Goal: Task Accomplishment & Management: Use online tool/utility

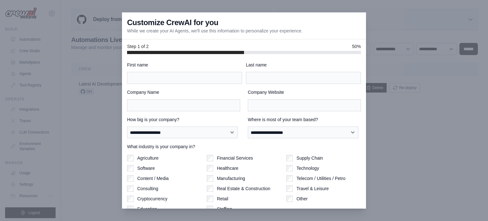
click at [181, 87] on div "**********" at bounding box center [244, 147] width 234 height 170
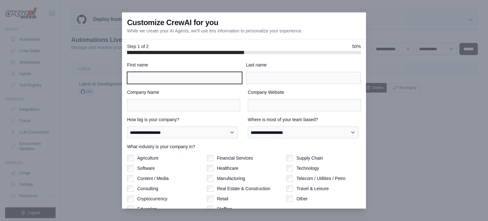
click at [186, 78] on input "First name" at bounding box center [184, 78] width 115 height 12
type input "*******"
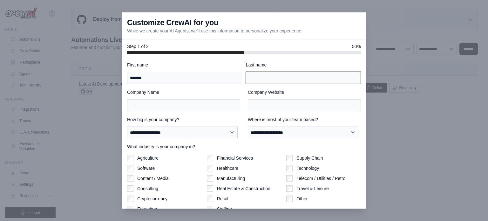
click at [266, 80] on input "Last name" at bounding box center [303, 78] width 115 height 12
type input "*********"
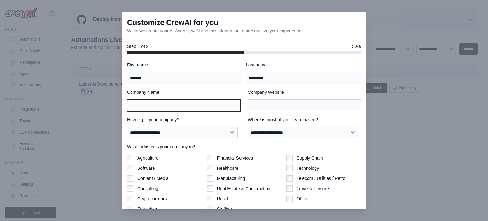
click at [229, 100] on input "Company Name" at bounding box center [183, 105] width 113 height 12
type input "********"
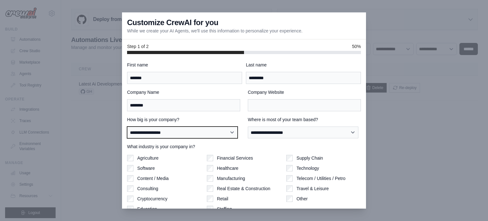
click at [173, 132] on select "**********" at bounding box center [182, 132] width 111 height 12
select select "**********"
click at [127, 126] on select "**********" at bounding box center [182, 132] width 111 height 12
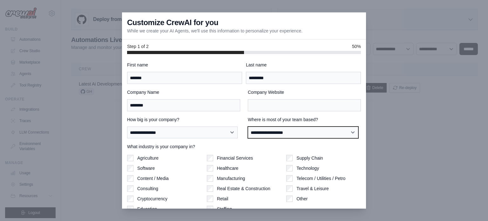
click at [287, 138] on select "**********" at bounding box center [303, 132] width 111 height 12
select select "**********"
click at [248, 126] on select "**********" at bounding box center [303, 132] width 111 height 12
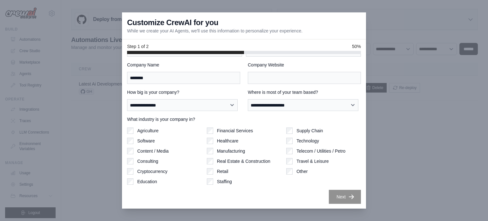
click at [132, 144] on div "Agriculture Software Content / Media Consulting Cryptocurrency Education" at bounding box center [164, 155] width 75 height 57
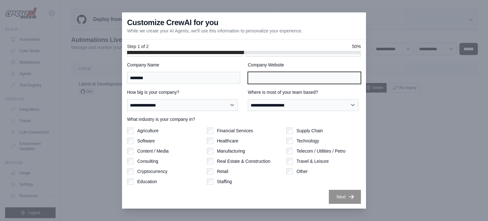
click at [269, 78] on input "Company Website" at bounding box center [304, 78] width 113 height 12
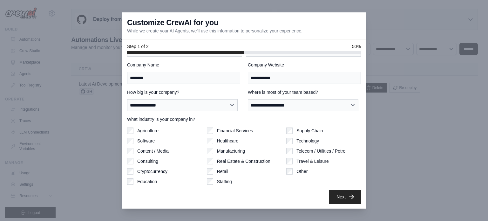
click at [301, 161] on label "Travel & Leisure" at bounding box center [312, 161] width 32 height 6
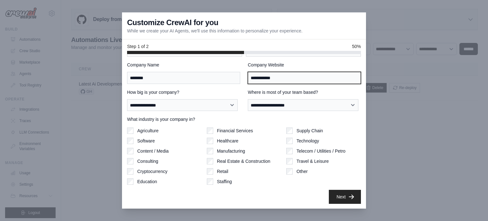
click at [266, 77] on input "**********" at bounding box center [304, 78] width 113 height 12
type input "**********"
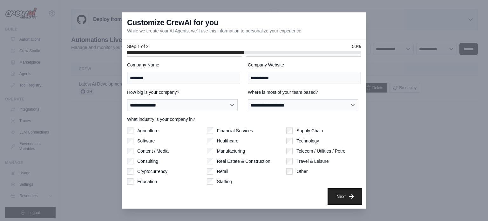
click at [329, 194] on button "Next" at bounding box center [345, 196] width 32 height 14
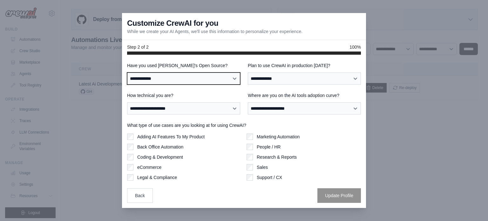
click at [199, 73] on select "**********" at bounding box center [183, 78] width 113 height 12
select select "**********"
click at [127, 72] on select "**********" at bounding box center [183, 78] width 113 height 12
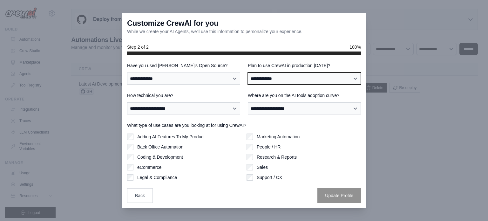
click at [279, 78] on select "**********" at bounding box center [304, 78] width 113 height 12
select select "*****"
click at [248, 72] on select "**********" at bounding box center [304, 78] width 113 height 12
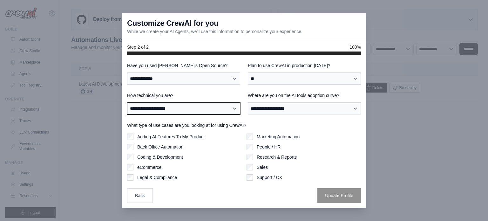
click at [224, 107] on select "**********" at bounding box center [183, 108] width 113 height 12
select select "**********"
click at [127, 102] on select "**********" at bounding box center [183, 108] width 113 height 12
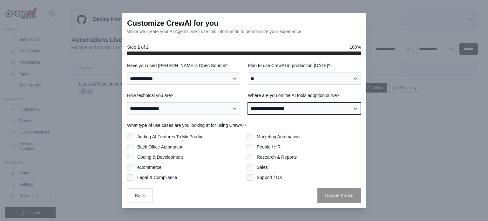
click at [264, 113] on select "**********" at bounding box center [304, 108] width 113 height 12
select select "**********"
click at [248, 102] on select "**********" at bounding box center [304, 108] width 113 height 12
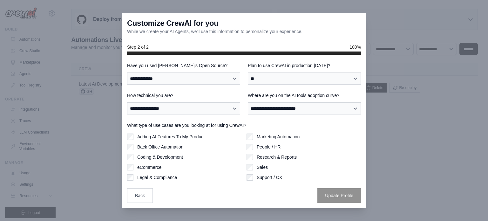
click at [157, 138] on label "Adding AI Features To My Product" at bounding box center [170, 136] width 67 height 6
click at [328, 195] on button "Update Profile" at bounding box center [339, 195] width 44 height 15
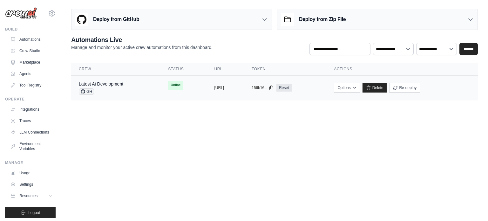
click at [244, 94] on td "copied https://latest-ai-development-81892" at bounding box center [225, 88] width 37 height 24
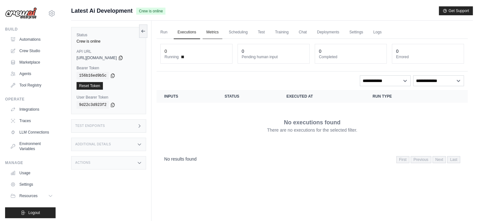
click at [213, 38] on link "Metrics" at bounding box center [213, 32] width 20 height 13
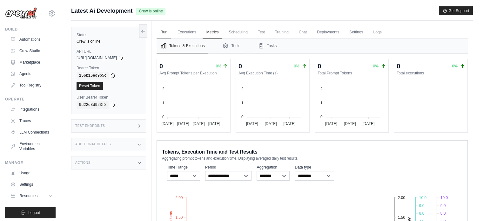
click at [162, 36] on link "Run" at bounding box center [164, 32] width 15 height 13
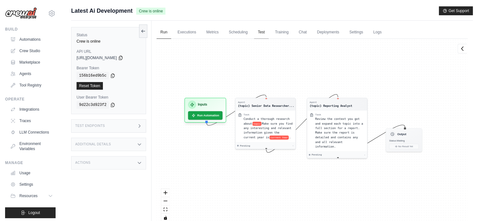
click at [269, 34] on link "Test" at bounding box center [261, 32] width 15 height 13
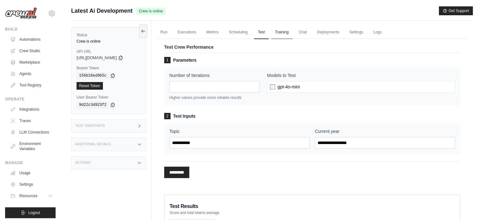
click at [292, 35] on link "Training" at bounding box center [281, 32] width 21 height 13
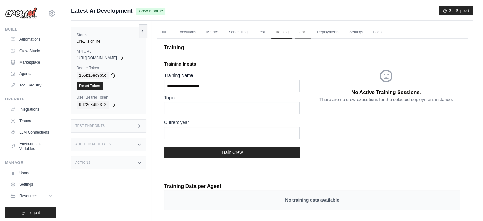
click at [311, 32] on link "Chat" at bounding box center [303, 32] width 16 height 13
click at [339, 29] on link "Deployments" at bounding box center [328, 32] width 30 height 13
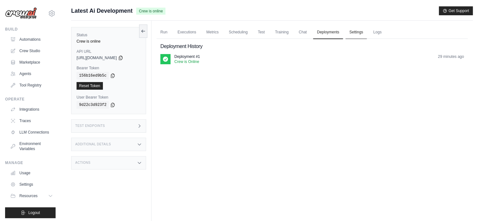
click at [367, 31] on link "Settings" at bounding box center [356, 32] width 21 height 13
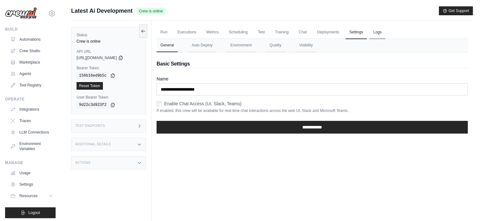
click at [384, 32] on link "Logs" at bounding box center [378, 32] width 16 height 13
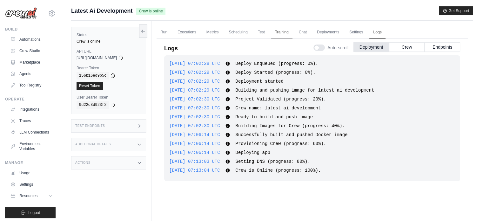
click at [290, 33] on link "Training" at bounding box center [281, 32] width 21 height 13
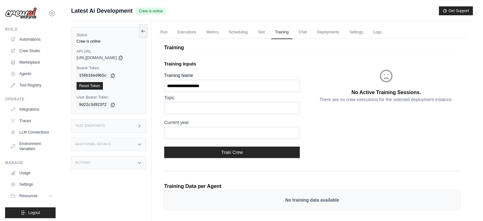
click at [259, 25] on div "Run Executions Metrics Scheduling Test Training Chat Deployments Settings Logs …" at bounding box center [313, 146] width 322 height 250
click at [263, 31] on link "Test" at bounding box center [261, 32] width 15 height 13
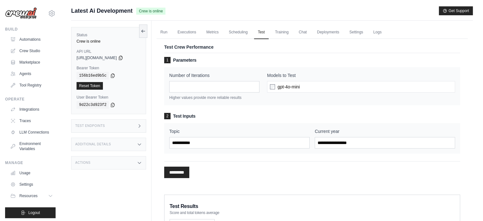
click at [282, 84] on span "gpt-4o-mini" at bounding box center [289, 87] width 22 height 6
click at [243, 32] on link "Scheduling" at bounding box center [238, 32] width 26 height 13
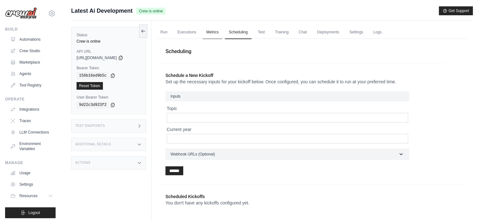
click at [214, 30] on link "Metrics" at bounding box center [213, 32] width 20 height 13
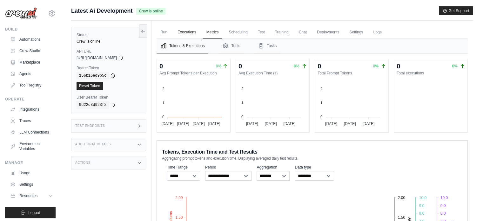
click at [189, 31] on link "Executions" at bounding box center [187, 32] width 26 height 13
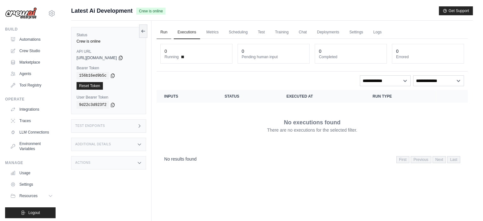
click at [168, 33] on link "Run" at bounding box center [164, 32] width 15 height 13
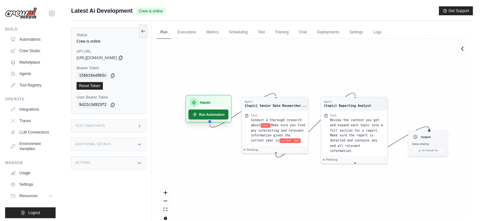
click at [207, 113] on button "Run Automation" at bounding box center [208, 114] width 40 height 10
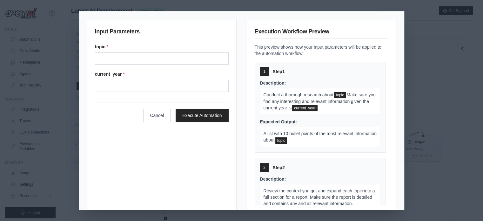
scroll to position [54, 0]
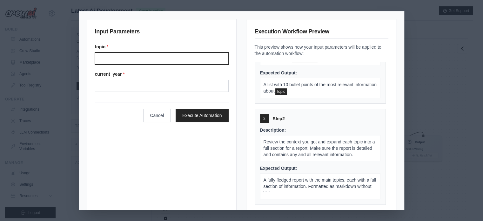
click at [187, 54] on input "Topic" at bounding box center [162, 58] width 134 height 12
type input "*"
type input "**********"
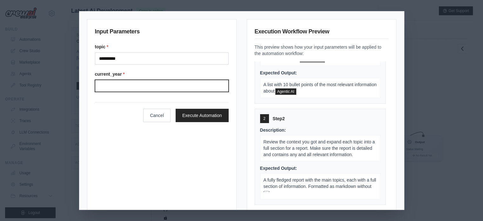
click at [160, 87] on input "Current year" at bounding box center [162, 86] width 134 height 12
type input "****"
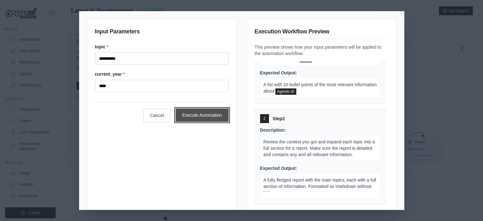
click at [198, 110] on button "Execute Automation" at bounding box center [202, 114] width 53 height 13
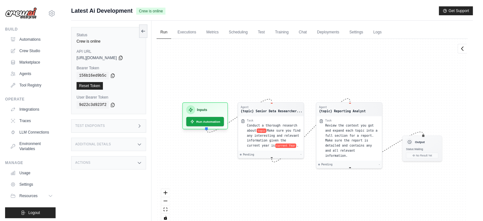
click at [137, 124] on icon at bounding box center [139, 125] width 5 height 5
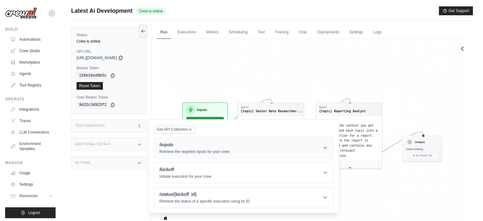
click at [217, 146] on h1 "/inputs" at bounding box center [195, 144] width 70 height 6
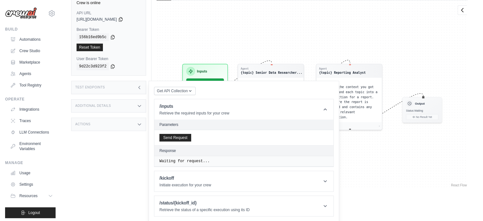
scroll to position [27, 0]
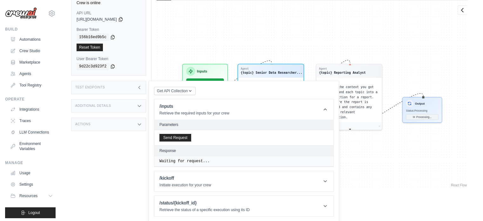
click at [121, 178] on div "Status Crew is online API URL copied https://latest-ai-development-81892d5c-ef6…" at bounding box center [111, 92] width 80 height 221
click at [395, 161] on div "Agent {topic} Senior Data Researcher... Task Conduct a thorough research about …" at bounding box center [312, 94] width 311 height 188
click at [137, 90] on div "Test Endpoints" at bounding box center [108, 87] width 75 height 13
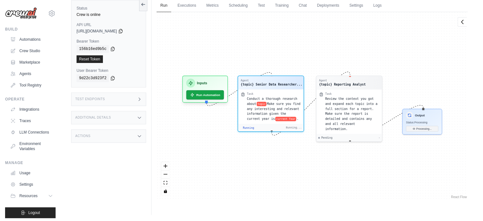
scroll to position [20, 0]
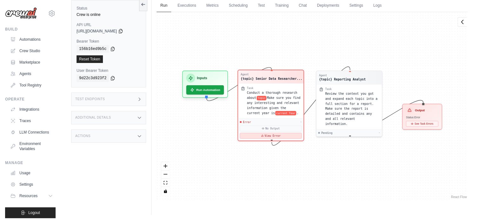
click at [269, 137] on button "View Error" at bounding box center [271, 136] width 62 height 6
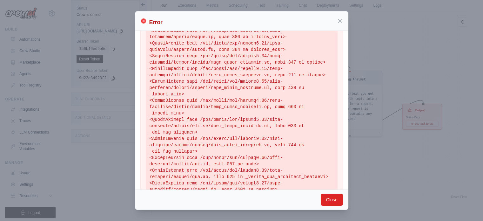
scroll to position [0, 0]
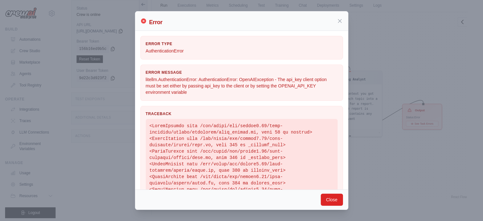
click at [198, 81] on p "litellm.AuthenticationError: AuthenticationError: OpenAIException - The api_key…" at bounding box center [242, 85] width 192 height 19
click at [205, 95] on div "Error Message litellm.AuthenticationError: AuthenticationError: OpenAIException…" at bounding box center [241, 83] width 203 height 36
click at [241, 86] on p "litellm.AuthenticationError: AuthenticationError: OpenAIException - The api_key…" at bounding box center [242, 85] width 192 height 19
click at [333, 201] on button "Close" at bounding box center [332, 199] width 22 height 12
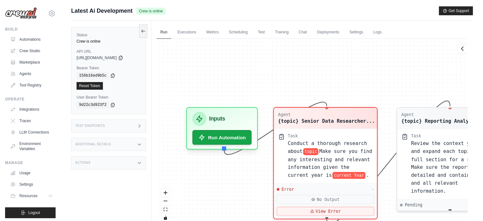
click at [126, 162] on div "Actions" at bounding box center [108, 162] width 75 height 13
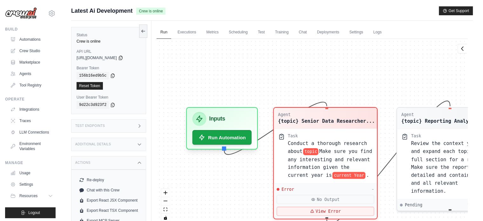
scroll to position [30, 0]
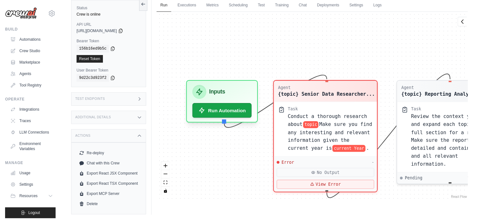
click at [130, 115] on div "Additional Details" at bounding box center [108, 117] width 75 height 13
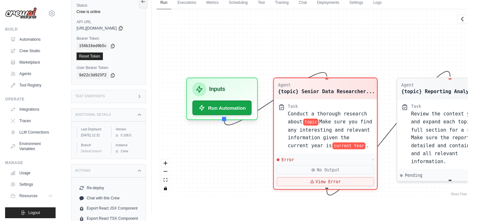
click at [134, 98] on div "Test Endpoints" at bounding box center [108, 96] width 75 height 13
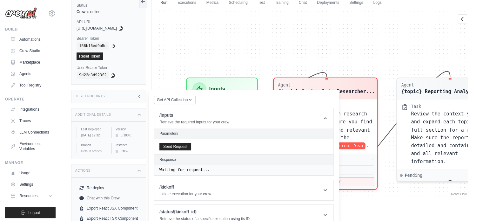
click at [219, 133] on h2 "Parameters" at bounding box center [244, 133] width 169 height 5
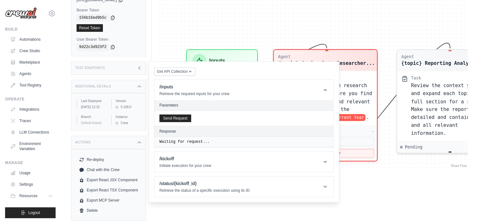
scroll to position [72, 0]
click at [322, 159] on icon at bounding box center [325, 162] width 6 height 6
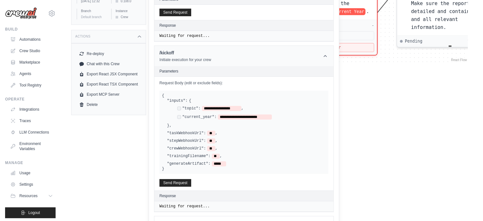
scroll to position [183, 0]
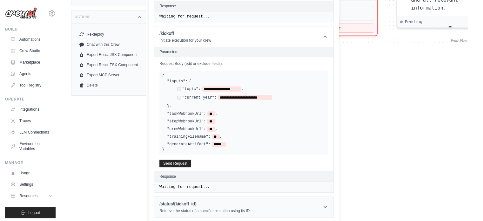
click at [312, 213] on header "/status/{kickoff_id} Retrieve the status of a specific execution using its ID" at bounding box center [243, 207] width 179 height 20
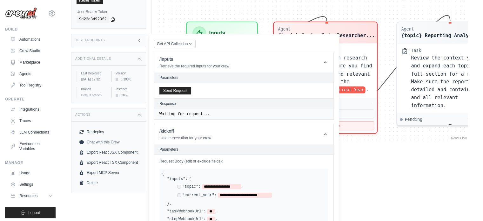
scroll to position [0, 0]
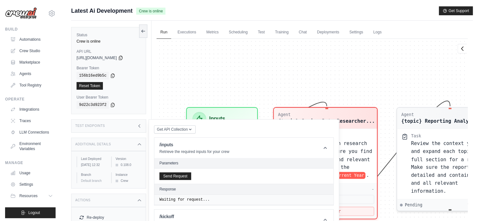
click at [318, 44] on div "Agent {topic} Senior Data Researcher... Task Conduct a thorough research about …" at bounding box center [312, 133] width 311 height 188
click at [367, 33] on link "Settings" at bounding box center [356, 32] width 21 height 13
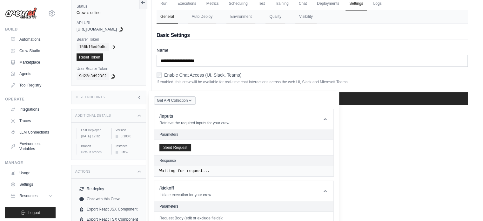
scroll to position [28, 0]
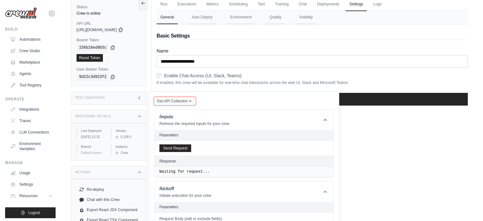
click at [191, 101] on icon "button" at bounding box center [190, 101] width 5 height 5
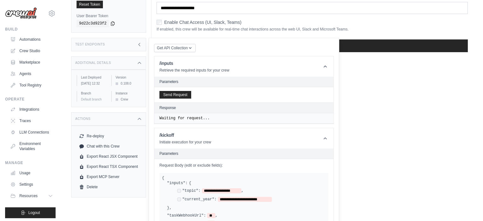
scroll to position [0, 0]
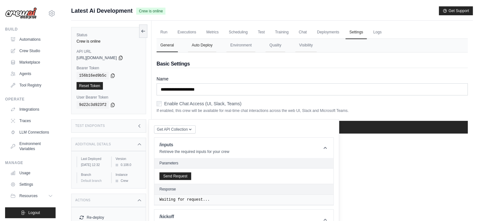
click at [216, 44] on button "Auto Deploy" at bounding box center [202, 45] width 28 height 13
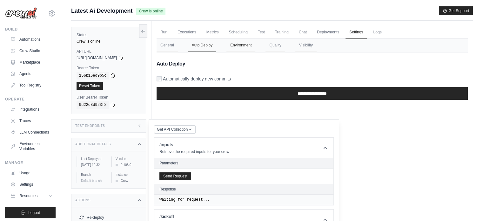
click at [242, 48] on button "Environment" at bounding box center [241, 45] width 29 height 13
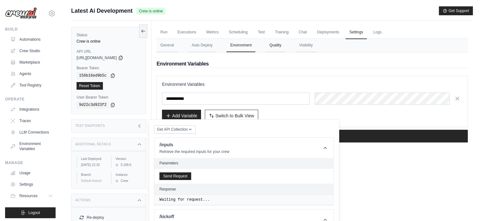
click at [279, 47] on button "Quality" at bounding box center [275, 45] width 19 height 13
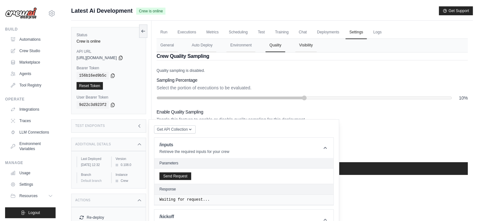
click at [317, 51] on button "Visibility" at bounding box center [306, 45] width 21 height 13
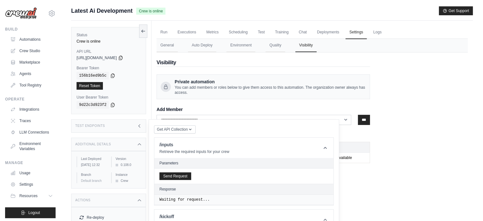
click at [140, 130] on div "Test Endpoints" at bounding box center [108, 125] width 75 height 13
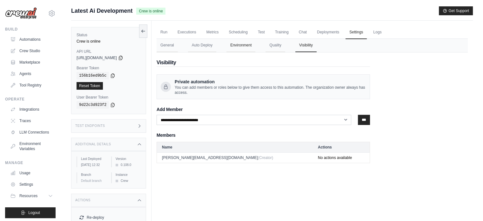
click at [248, 48] on button "Environment" at bounding box center [241, 45] width 29 height 13
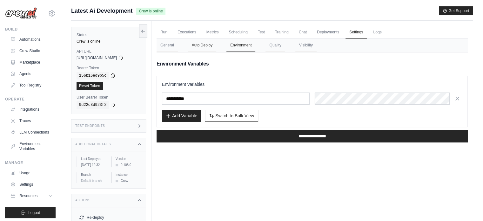
click at [204, 47] on button "Auto Deploy" at bounding box center [202, 45] width 28 height 13
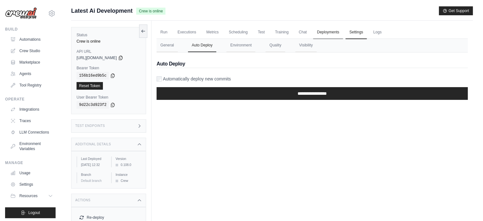
click at [343, 33] on link "Deployments" at bounding box center [328, 32] width 30 height 13
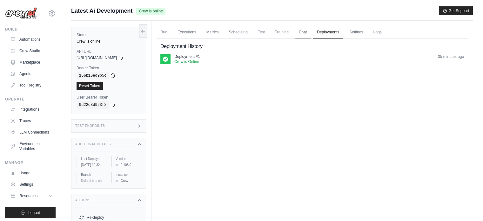
click at [309, 31] on link "Chat" at bounding box center [303, 32] width 16 height 13
click at [308, 31] on link "Chat" at bounding box center [303, 32] width 16 height 13
click at [293, 30] on link "Training" at bounding box center [281, 32] width 21 height 13
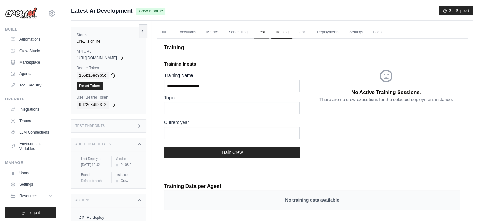
click at [267, 33] on link "Test" at bounding box center [261, 32] width 15 height 13
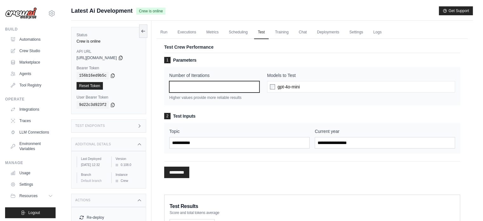
click at [231, 85] on input "*" at bounding box center [214, 86] width 90 height 11
click at [246, 28] on link "Scheduling" at bounding box center [238, 32] width 26 height 13
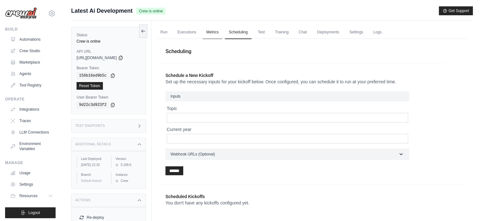
click at [219, 29] on link "Metrics" at bounding box center [213, 32] width 20 height 13
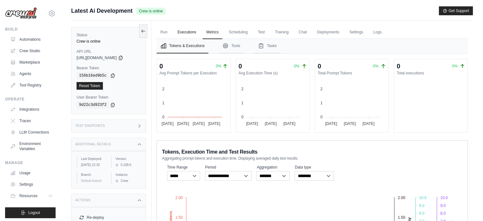
click at [200, 27] on link "Executions" at bounding box center [187, 32] width 26 height 13
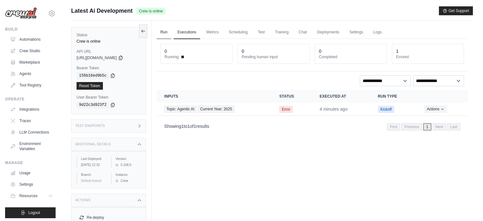
click at [168, 33] on link "Run" at bounding box center [164, 32] width 15 height 13
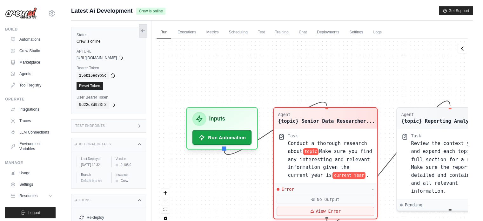
click at [141, 30] on icon at bounding box center [143, 30] width 5 height 5
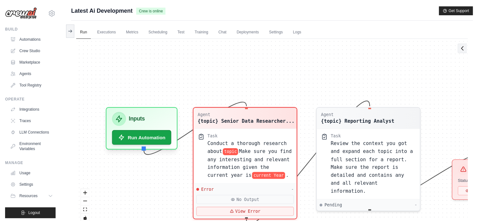
click at [465, 50] on icon at bounding box center [463, 48] width 6 height 6
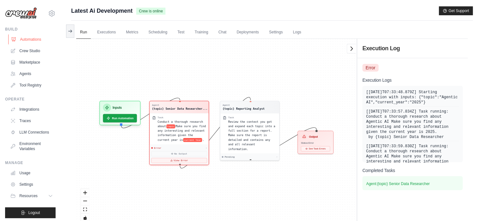
click at [33, 38] on link "Automations" at bounding box center [32, 39] width 48 height 10
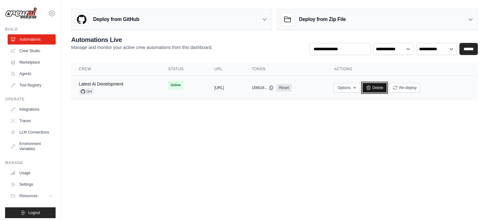
click at [371, 85] on icon at bounding box center [368, 87] width 5 height 5
click at [420, 84] on button "Re-deploy" at bounding box center [404, 88] width 31 height 10
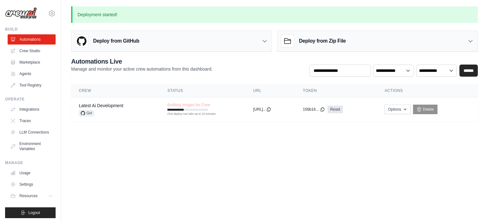
click at [435, 160] on body "hiranya@zerobeta.xyz Settings Build Automations Crew Studio" at bounding box center [244, 110] width 488 height 221
click at [215, 119] on tr "Latest Ai Development GH Building Images for Crew First deploy can take up to 1…" at bounding box center [274, 109] width 407 height 24
click at [394, 193] on body "hiranya@zerobeta.xyz Settings Build Automations Crew Studio" at bounding box center [244, 110] width 488 height 221
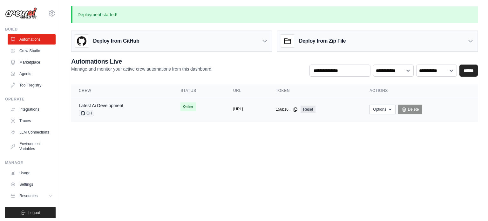
click at [243, 108] on button "https://latest-ai-development-81892" at bounding box center [238, 108] width 10 height 5
click at [255, 114] on td "copied https://latest-ai-development-81892" at bounding box center [247, 109] width 43 height 24
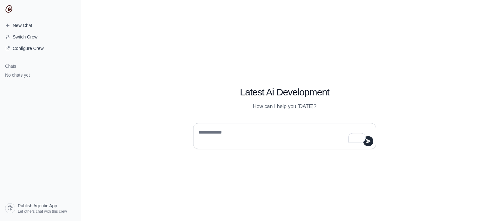
click at [260, 124] on div at bounding box center [284, 136] width 183 height 26
click at [252, 133] on textarea "To enrich screen reader interactions, please activate Accessibility in Grammarl…" at bounding box center [282, 136] width 171 height 18
type textarea "**********"
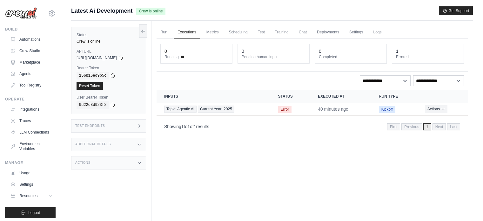
click at [37, 132] on link "LLM Connections" at bounding box center [32, 132] width 48 height 10
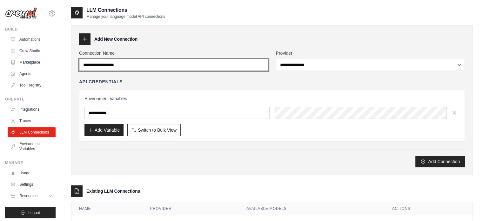
click at [143, 64] on input "Connection Name" at bounding box center [173, 65] width 189 height 12
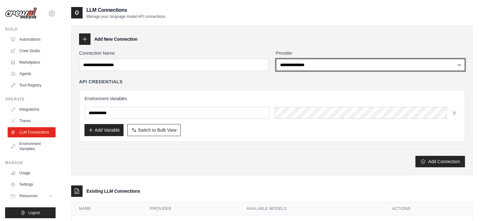
click at [281, 60] on select "**********" at bounding box center [370, 65] width 189 height 12
select select "*********"
click at [276, 59] on select "**********" at bounding box center [370, 65] width 189 height 12
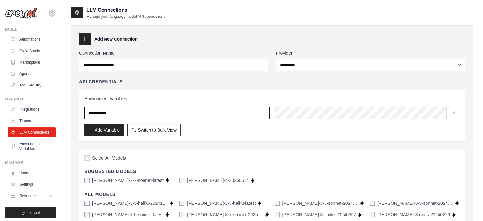
click at [228, 111] on input "text" at bounding box center [177, 113] width 185 height 12
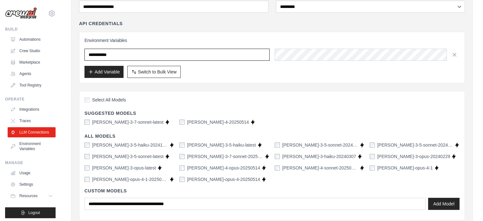
scroll to position [58, 0]
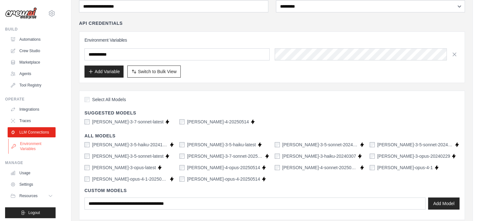
click at [28, 150] on link "Environment Variables" at bounding box center [32, 146] width 48 height 15
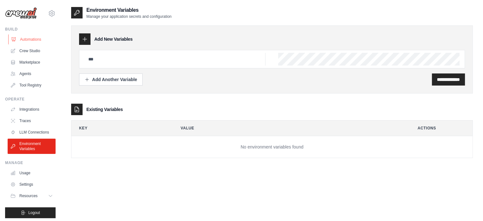
click at [36, 42] on link "Automations" at bounding box center [32, 39] width 48 height 10
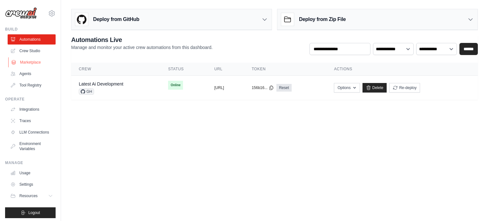
click at [34, 58] on link "Marketplace" at bounding box center [32, 62] width 48 height 10
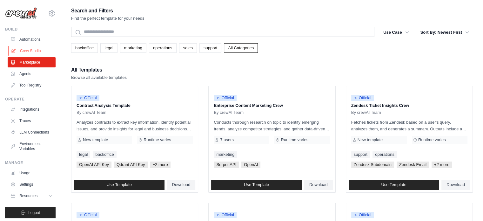
click at [36, 52] on link "Crew Studio" at bounding box center [32, 51] width 48 height 10
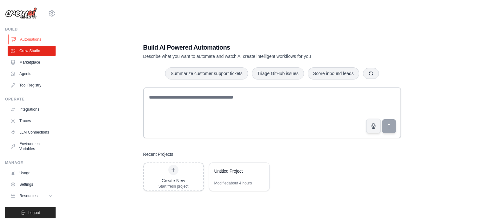
click at [39, 39] on link "Automations" at bounding box center [32, 39] width 48 height 10
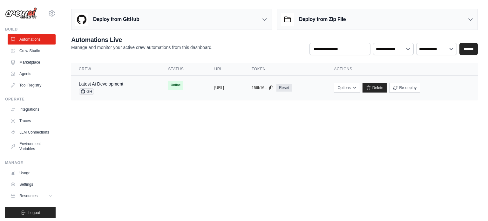
click at [123, 89] on div "GH" at bounding box center [101, 91] width 44 height 6
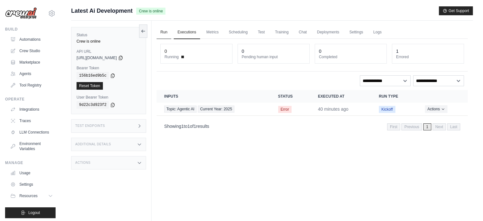
click at [158, 32] on link "Run" at bounding box center [164, 32] width 15 height 13
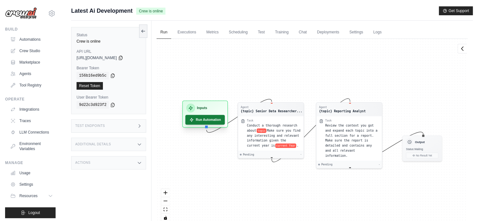
click at [205, 123] on button "Run Automation" at bounding box center [206, 120] width 40 height 10
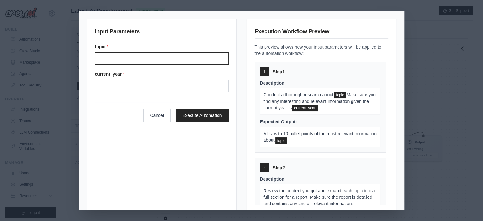
click at [166, 53] on input "Topic" at bounding box center [162, 58] width 134 height 12
type input "**********"
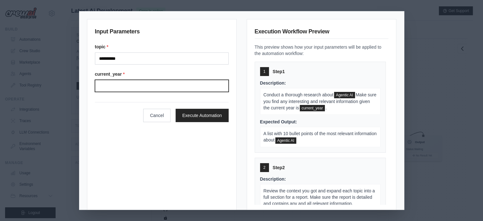
click at [132, 86] on input "Current year" at bounding box center [162, 86] width 134 height 12
type input "****"
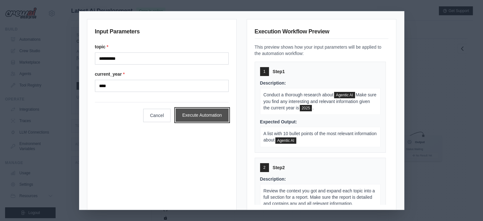
click at [210, 119] on button "Execute Automation" at bounding box center [202, 114] width 53 height 13
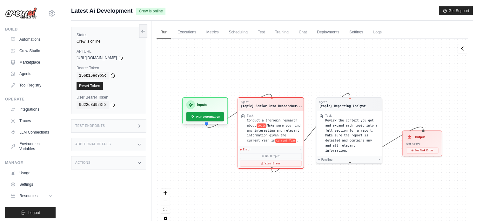
scroll to position [20, 0]
click at [269, 166] on div "Error - No Output View Error" at bounding box center [270, 156] width 65 height 22
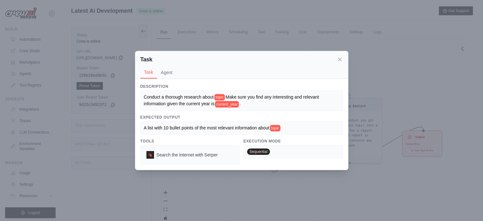
click at [345, 56] on div "Task Task Agent" at bounding box center [241, 65] width 213 height 28
click at [339, 59] on icon at bounding box center [339, 59] width 3 height 3
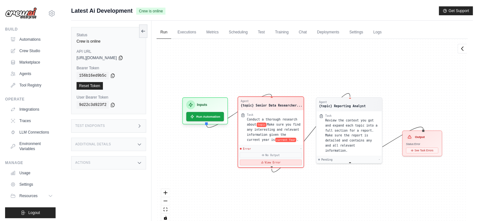
click at [251, 161] on button "View Error" at bounding box center [271, 163] width 62 height 6
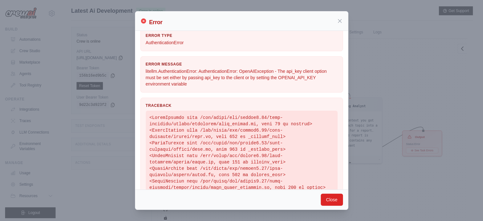
scroll to position [0, 0]
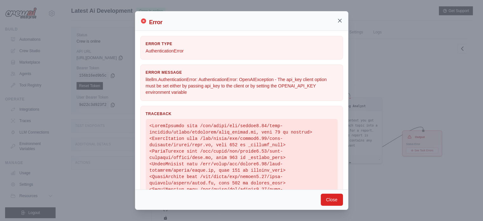
click at [338, 23] on icon at bounding box center [340, 20] width 6 height 6
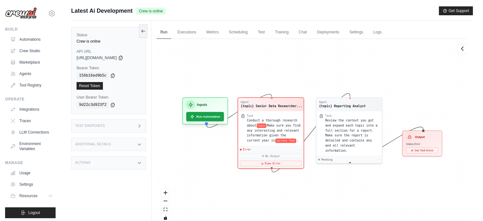
click at [133, 122] on div "Test Endpoints" at bounding box center [108, 125] width 75 height 13
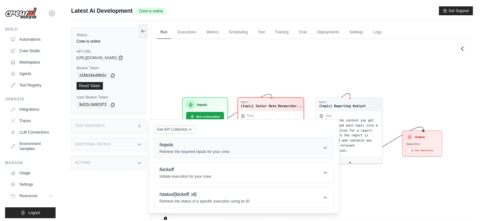
click at [320, 146] on header "/inputs Retrieve the required inputs for your crew" at bounding box center [243, 148] width 179 height 20
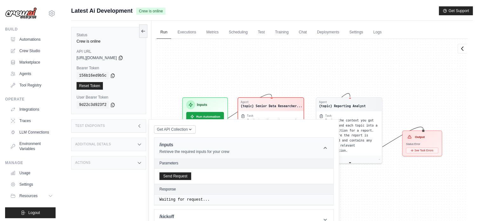
scroll to position [38, 0]
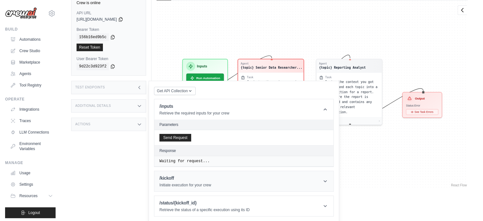
click at [328, 185] on header "/kickoff Initiate execution for your crew" at bounding box center [243, 181] width 179 height 20
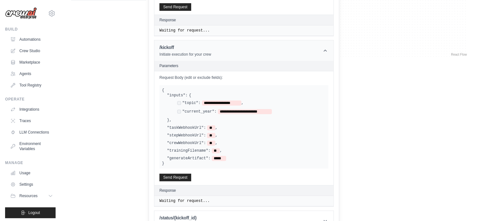
scroll to position [183, 0]
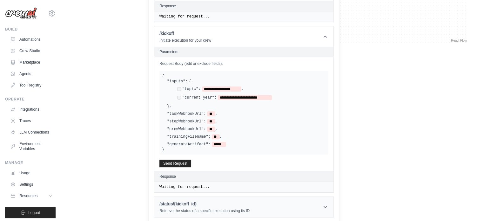
click at [319, 207] on header "/status/{kickoff_id} Retrieve the status of a specific execution using its ID" at bounding box center [243, 207] width 179 height 20
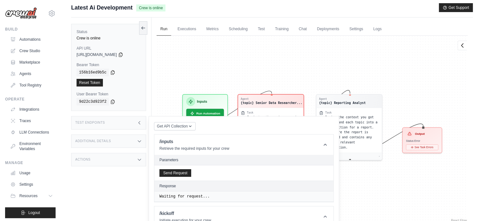
scroll to position [0, 0]
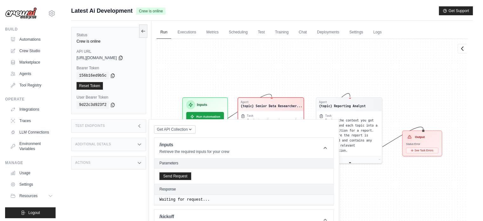
click at [140, 123] on icon at bounding box center [139, 125] width 5 height 5
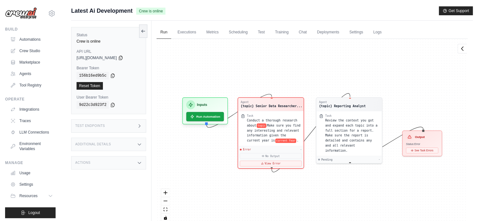
click at [141, 142] on icon at bounding box center [139, 144] width 5 height 5
click at [140, 161] on icon at bounding box center [139, 162] width 5 height 5
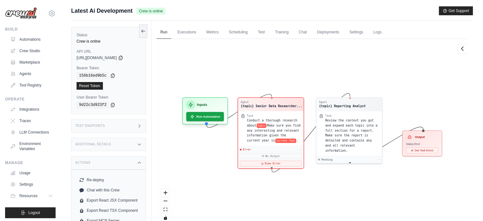
scroll to position [30, 0]
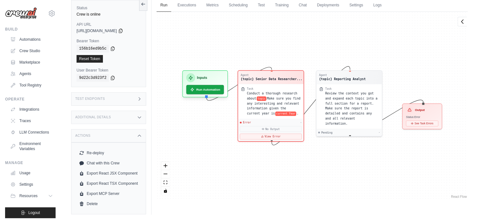
click at [142, 133] on icon at bounding box center [139, 135] width 5 height 5
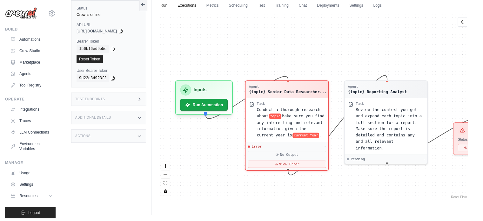
click at [196, 10] on link "Executions" at bounding box center [187, 5] width 26 height 13
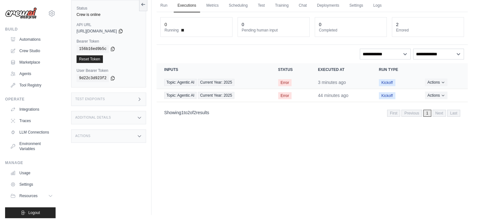
click at [434, 85] on td "Actions View Details Delete" at bounding box center [443, 82] width 51 height 13
click at [435, 82] on button "Actions" at bounding box center [436, 82] width 23 height 8
click at [223, 12] on link "Metrics" at bounding box center [213, 5] width 20 height 13
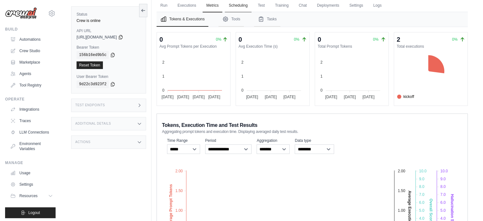
click at [239, 3] on link "Scheduling" at bounding box center [238, 5] width 26 height 13
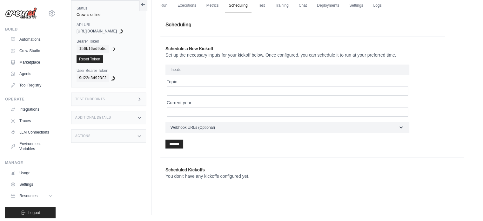
click at [274, 1] on ul "Run Executions Metrics Scheduling Test Training Chat Deployments Settings Logs" at bounding box center [312, 5] width 311 height 13
click at [269, 3] on link "Test" at bounding box center [261, 5] width 15 height 13
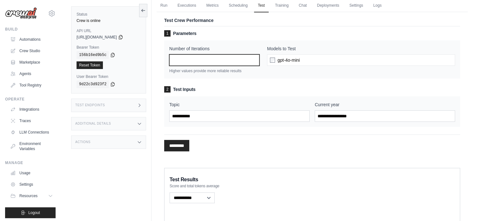
click at [203, 63] on input "*" at bounding box center [214, 59] width 90 height 11
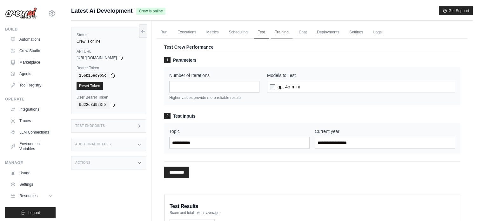
click at [291, 34] on link "Training" at bounding box center [281, 32] width 21 height 13
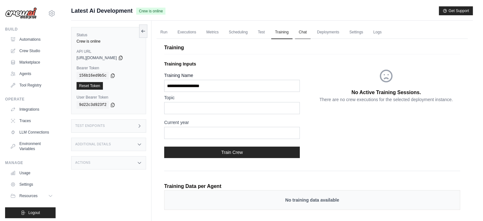
click at [311, 37] on link "Chat" at bounding box center [303, 32] width 16 height 13
click at [339, 27] on link "Deployments" at bounding box center [328, 32] width 30 height 13
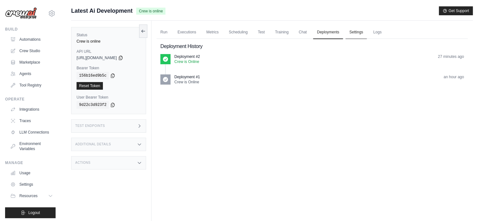
click at [361, 33] on link "Settings" at bounding box center [356, 32] width 21 height 13
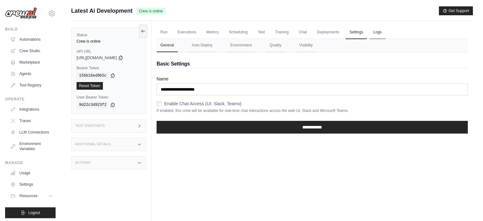
click at [385, 32] on link "Logs" at bounding box center [378, 32] width 16 height 13
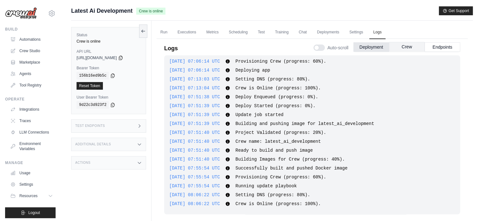
click at [404, 44] on button "Crew" at bounding box center [407, 47] width 36 height 10
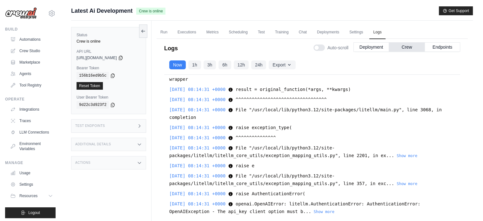
scroll to position [27, 0]
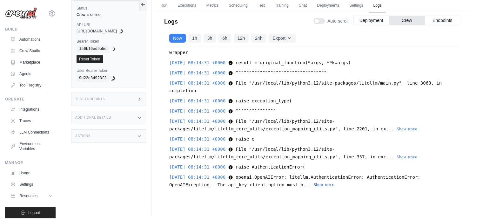
click at [314, 182] on button "Show more" at bounding box center [324, 184] width 21 height 5
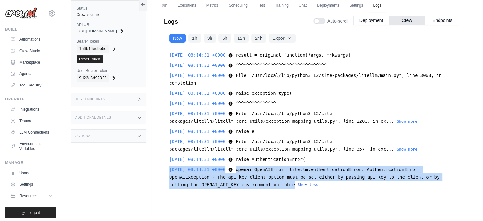
drag, startPoint x: 168, startPoint y: 162, endPoint x: 221, endPoint y: 176, distance: 54.5
click at [221, 176] on div "2025-08-20 07:59:30 +0000 [tasks] [tasks] Show more Show less 2025-08-20 07:59:…" at bounding box center [312, 118] width 296 height 140
copy div "2025-08-20 08:14:31 +0000 openai.OpenAIError: litellm.AuthenticationError: Auth…"
click at [26, 152] on link "Environment Variables" at bounding box center [32, 146] width 48 height 15
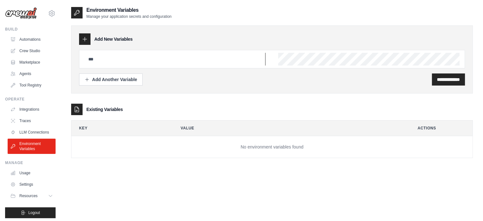
click at [103, 64] on input "text" at bounding box center [175, 59] width 181 height 13
click at [42, 137] on link "LLM Connections" at bounding box center [32, 132] width 48 height 10
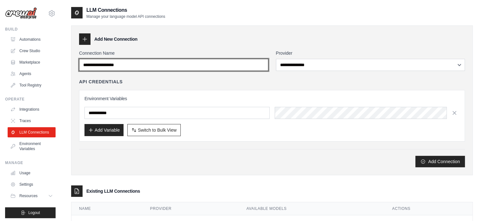
click at [230, 59] on input "Connection Name" at bounding box center [173, 65] width 189 height 12
type input "*********"
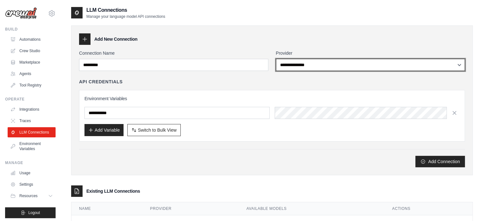
click at [383, 63] on select "**********" at bounding box center [370, 65] width 189 height 12
select select "*********"
click at [276, 59] on select "**********" at bounding box center [370, 65] width 189 height 12
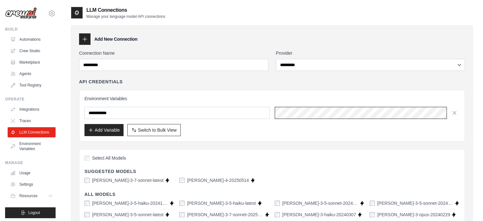
scroll to position [0, 99]
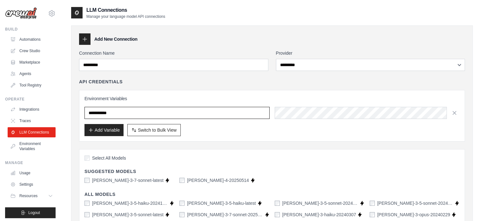
click at [221, 115] on input "text" at bounding box center [177, 113] width 185 height 12
type input "**********"
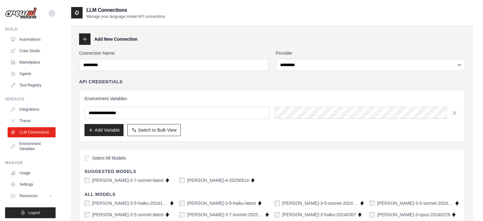
click at [219, 141] on div "**********" at bounding box center [272, 177] width 386 height 254
click at [116, 133] on button "Add Variable" at bounding box center [104, 130] width 39 height 12
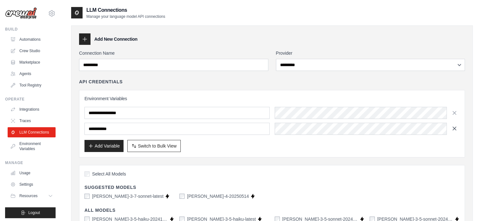
click at [455, 128] on icon "button" at bounding box center [454, 128] width 3 height 3
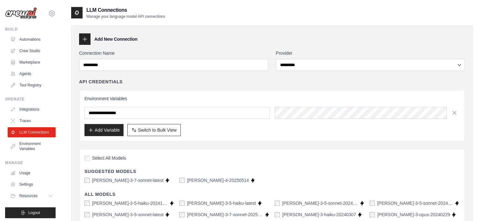
click at [210, 163] on div "Select All Models Suggested Models claude-3-7-sonnet-latest Supports Crew Studi…" at bounding box center [272, 213] width 386 height 129
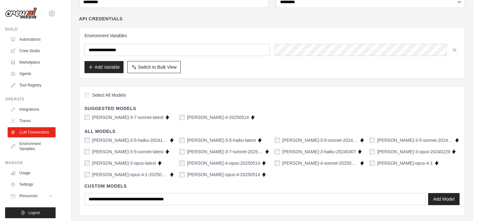
scroll to position [65, 0]
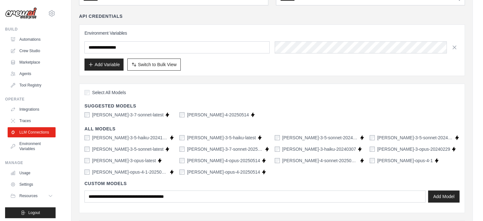
click at [266, 81] on div "**********" at bounding box center [272, 111] width 386 height 254
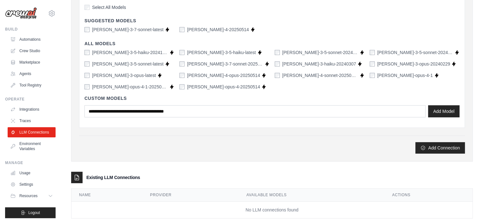
scroll to position [163, 0]
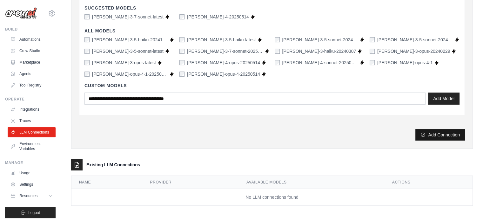
click at [430, 135] on button "Add Connection" at bounding box center [441, 134] width 50 height 11
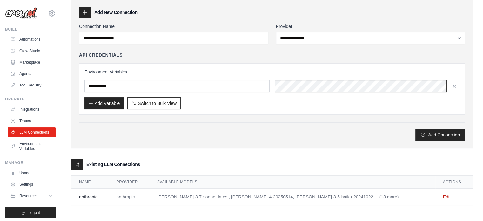
scroll to position [0, 0]
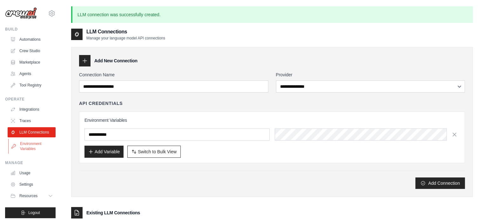
click at [26, 147] on link "Environment Variables" at bounding box center [32, 146] width 48 height 15
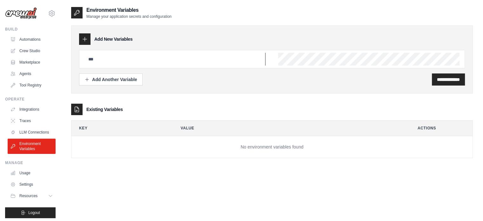
click at [123, 63] on input "text" at bounding box center [175, 59] width 181 height 13
click at [268, 58] on div at bounding box center [272, 59] width 386 height 18
click at [183, 62] on input "text" at bounding box center [175, 59] width 181 height 13
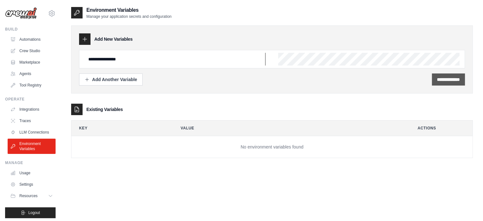
type input "**********"
click at [437, 77] on input "**********" at bounding box center [448, 79] width 23 height 6
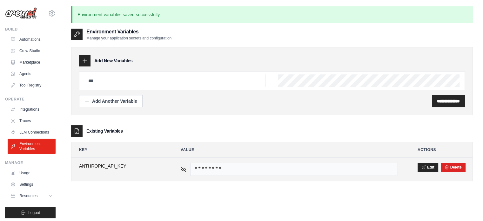
click at [184, 173] on div "********" at bounding box center [289, 169] width 217 height 13
click at [184, 171] on icon at bounding box center [184, 169] width 6 height 6
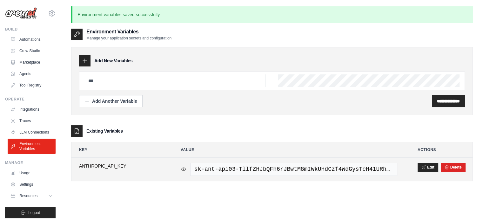
click at [184, 171] on icon at bounding box center [184, 169] width 6 height 6
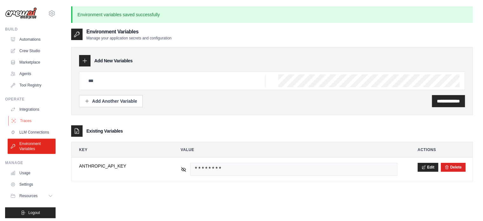
click at [27, 119] on link "Traces" at bounding box center [32, 121] width 48 height 10
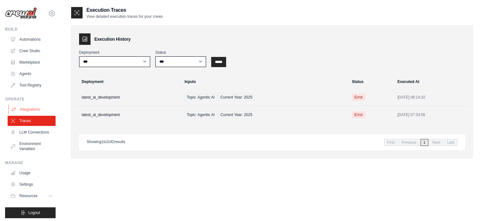
click at [37, 111] on link "Integrations" at bounding box center [32, 109] width 48 height 10
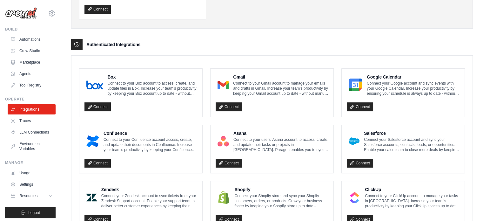
scroll to position [201, 0]
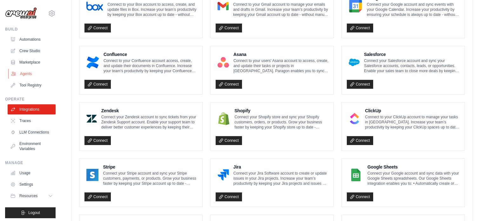
click at [32, 71] on link "Agents" at bounding box center [32, 74] width 48 height 10
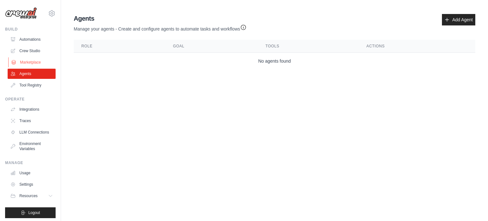
click at [37, 59] on link "Marketplace" at bounding box center [32, 62] width 48 height 10
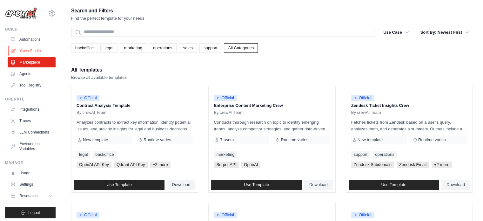
click at [39, 47] on link "Crew Studio" at bounding box center [32, 51] width 48 height 10
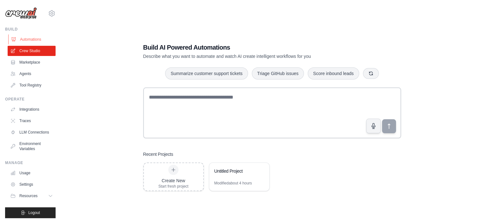
click at [42, 42] on link "Automations" at bounding box center [32, 39] width 48 height 10
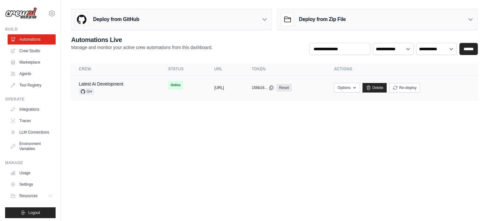
click at [175, 89] on td "Online" at bounding box center [183, 85] width 46 height 19
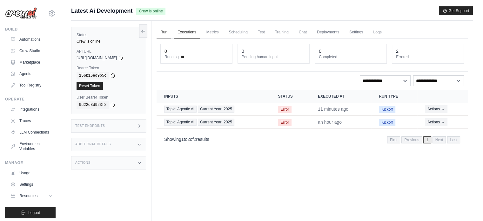
click at [161, 30] on link "Run" at bounding box center [164, 32] width 15 height 13
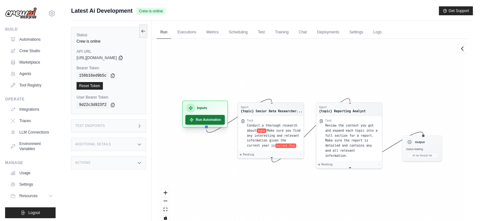
click at [205, 120] on button "Run Automation" at bounding box center [206, 120] width 40 height 10
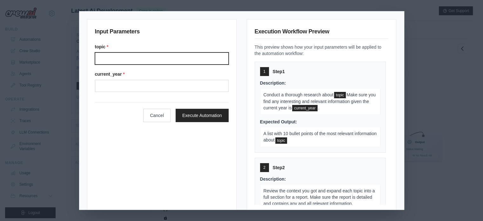
click at [192, 60] on input "Topic" at bounding box center [162, 58] width 134 height 12
type input "**********"
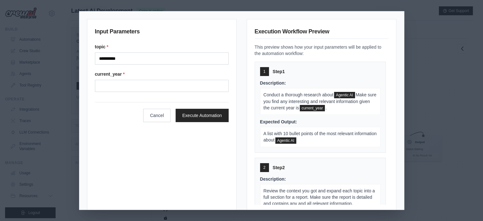
click at [147, 94] on form "**********" at bounding box center [162, 83] width 134 height 78
click at [150, 91] on input "Current year" at bounding box center [162, 86] width 134 height 12
type input "****"
click at [196, 119] on button "Execute Automation" at bounding box center [202, 114] width 53 height 13
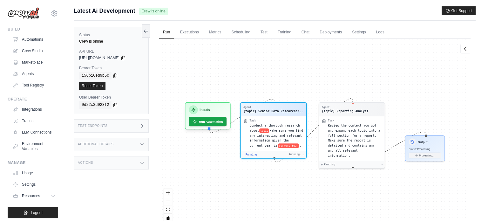
scroll to position [20, 0]
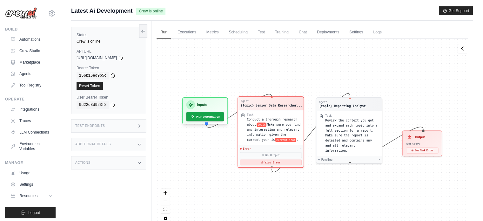
click at [258, 160] on button "View Error" at bounding box center [271, 163] width 62 height 6
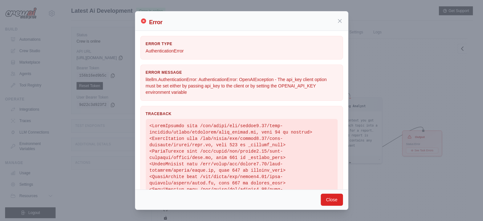
click at [336, 21] on div "Error" at bounding box center [241, 20] width 203 height 11
click at [338, 21] on icon at bounding box center [340, 20] width 6 height 6
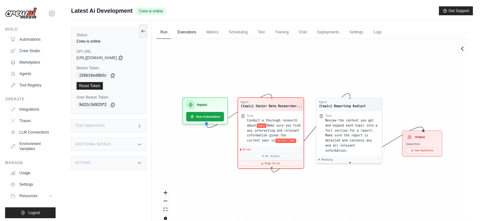
click at [198, 35] on link "Executions" at bounding box center [187, 32] width 26 height 13
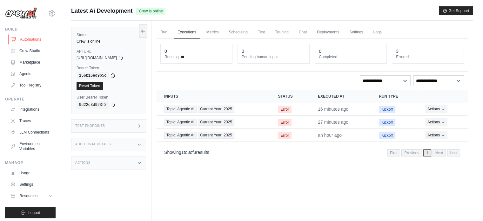
click at [26, 41] on link "Automations" at bounding box center [32, 39] width 48 height 10
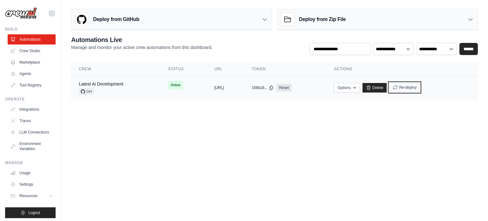
click at [420, 84] on button "Re-deploy" at bounding box center [404, 88] width 31 height 10
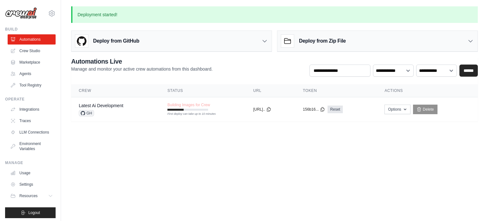
click at [298, 159] on body "hiranya@zerobeta.xyz Settings Build Automations Crew Studio" at bounding box center [244, 110] width 488 height 221
click at [290, 168] on body "hiranya@zerobeta.xyz Settings Build Automations Crew Studio" at bounding box center [244, 110] width 488 height 221
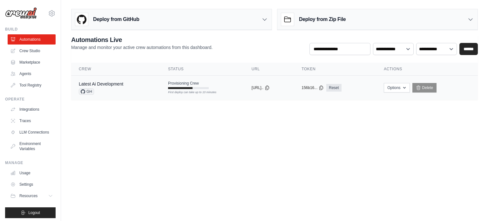
click at [141, 90] on div "Latest Ai Development GH" at bounding box center [116, 88] width 74 height 14
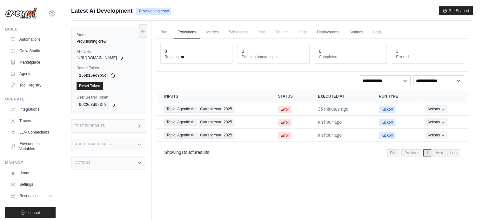
click at [119, 11] on span "Latest Ai Development" at bounding box center [101, 10] width 61 height 9
click at [38, 37] on link "Automations" at bounding box center [32, 39] width 48 height 10
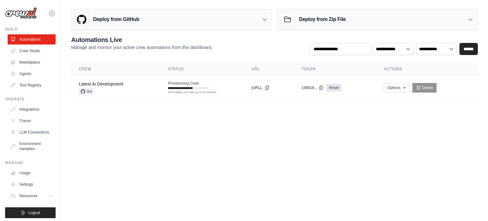
click at [439, 127] on body "[PERSON_NAME][EMAIL_ADDRESS][DOMAIN_NAME] Settings Build Automations Crew Studio" at bounding box center [244, 110] width 488 height 221
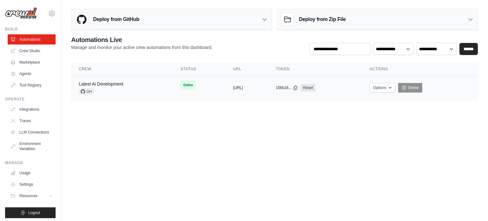
click at [181, 84] on span "Online" at bounding box center [188, 85] width 15 height 9
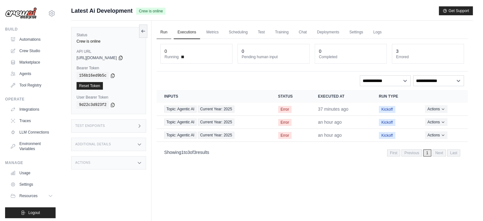
click at [168, 34] on link "Run" at bounding box center [164, 32] width 15 height 13
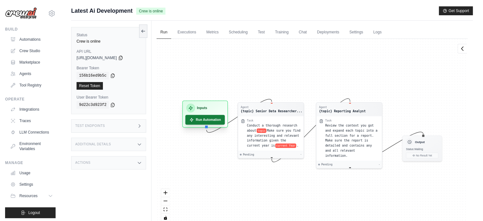
click at [214, 121] on button "Run Automation" at bounding box center [206, 120] width 40 height 10
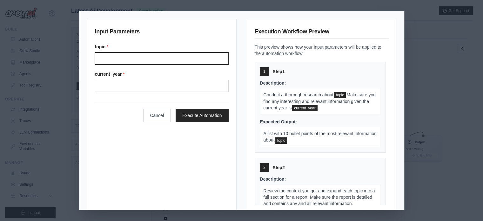
click at [131, 59] on input "Topic" at bounding box center [162, 58] width 134 height 12
type input "**********"
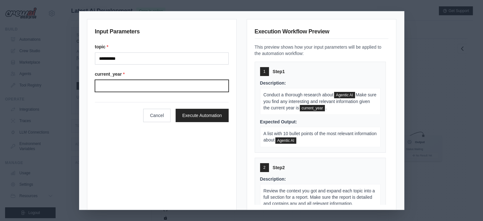
click at [114, 86] on input "Current year" at bounding box center [162, 86] width 134 height 12
type input "****"
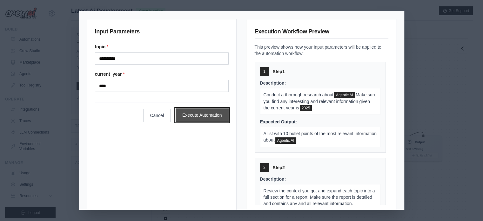
click at [191, 119] on button "Execute Automation" at bounding box center [202, 114] width 53 height 13
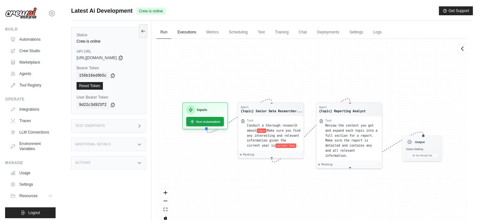
click at [187, 32] on link "Executions" at bounding box center [187, 32] width 26 height 13
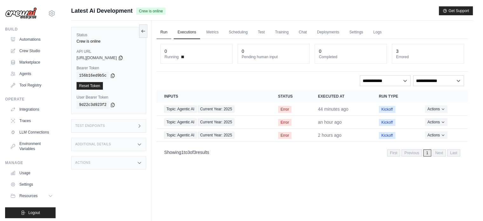
click at [166, 33] on link "Run" at bounding box center [164, 32] width 15 height 13
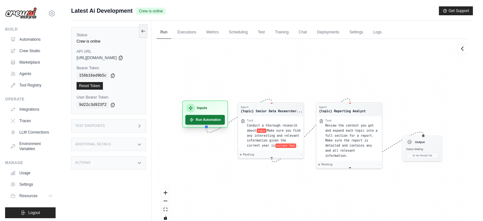
click at [215, 118] on button "Run Automation" at bounding box center [206, 120] width 40 height 10
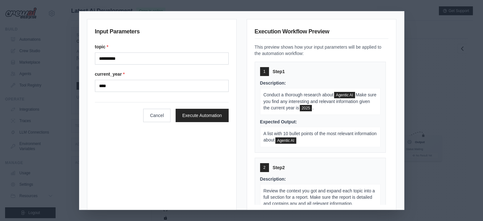
scroll to position [54, 0]
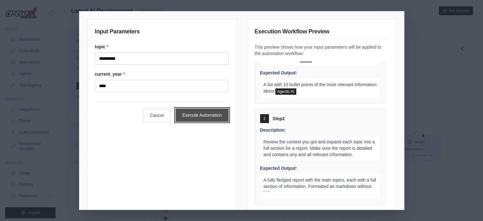
click at [211, 114] on button "Execute Automation" at bounding box center [202, 114] width 53 height 13
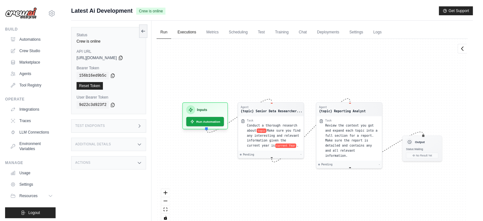
click at [186, 35] on link "Executions" at bounding box center [187, 32] width 26 height 13
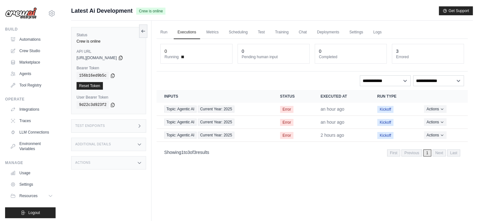
click at [100, 155] on div "Status Crew is online API URL copied [URL][DOMAIN_NAME] Bearer Token copied 156…" at bounding box center [111, 131] width 80 height 221
click at [99, 162] on div "Actions" at bounding box center [108, 162] width 75 height 13
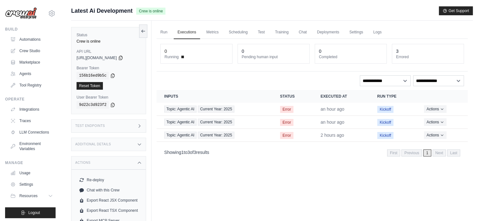
click at [110, 149] on div "Additional Details" at bounding box center [108, 144] width 75 height 13
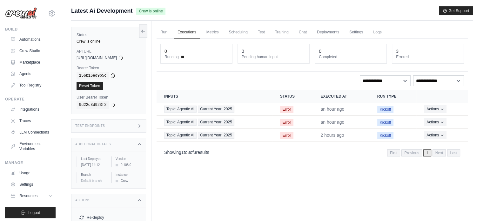
click at [123, 127] on div "Test Endpoints" at bounding box center [108, 125] width 75 height 13
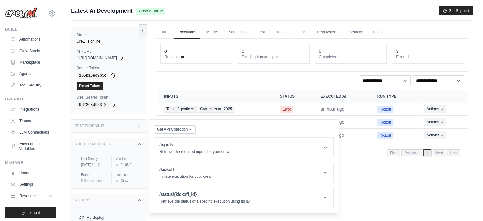
scroll to position [72, 0]
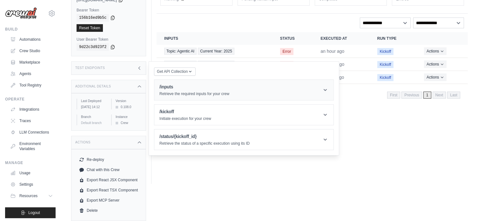
click at [227, 91] on p "Retrieve the required inputs for your crew" at bounding box center [195, 93] width 70 height 5
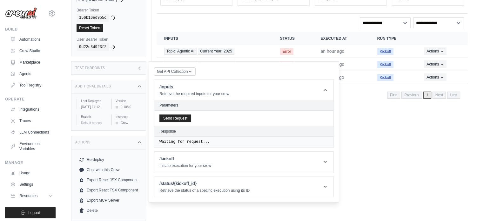
scroll to position [0, 0]
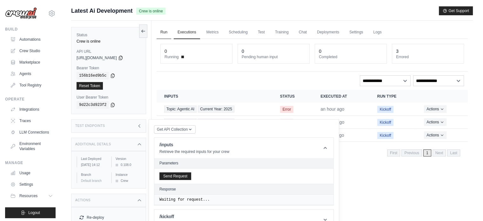
click at [162, 31] on link "Run" at bounding box center [164, 32] width 15 height 13
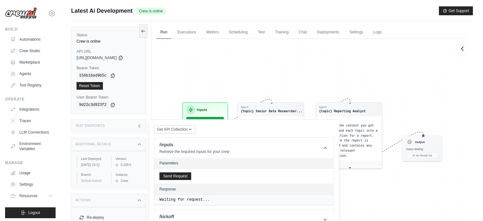
click at [242, 78] on div "Agent {topic} Senior Data Researcher... Task Conduct a thorough research about …" at bounding box center [312, 133] width 311 height 188
click at [141, 126] on icon at bounding box center [139, 125] width 5 height 5
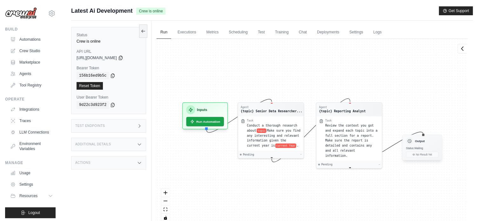
click at [420, 157] on div "Output Status: Waiting No Result Yet" at bounding box center [423, 147] width 40 height 26
click at [418, 149] on span "Status: Waiting" at bounding box center [414, 147] width 17 height 3
click at [106, 146] on div "Additional Details" at bounding box center [108, 144] width 75 height 13
click at [119, 126] on div "Test Endpoints" at bounding box center [108, 125] width 75 height 13
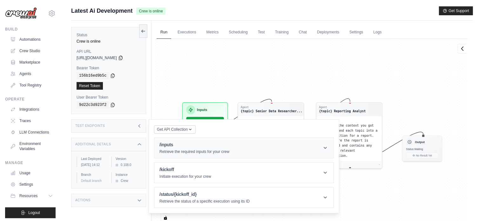
click at [229, 146] on h1 "/inputs" at bounding box center [195, 144] width 70 height 6
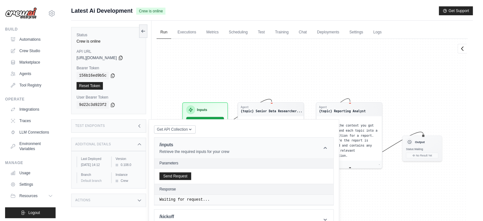
scroll to position [38, 0]
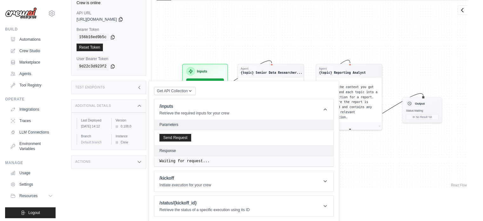
click at [184, 121] on header "Parameters" at bounding box center [243, 124] width 179 height 10
click at [177, 124] on h2 "Parameters" at bounding box center [244, 124] width 169 height 5
click at [174, 137] on button "Send Request" at bounding box center [176, 137] width 32 height 8
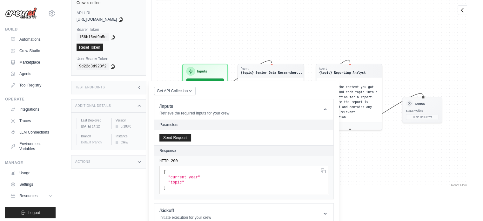
scroll to position [71, 0]
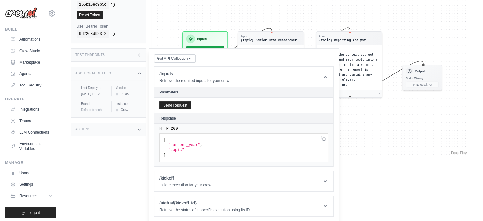
click at [194, 145] on span ""current_year"" at bounding box center [184, 145] width 32 height 4
click at [182, 145] on span ""current_year"" at bounding box center [184, 145] width 32 height 4
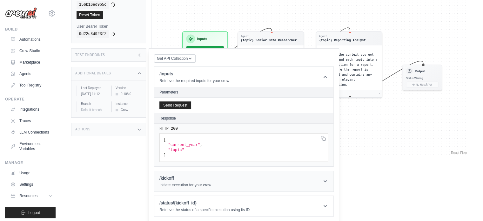
click at [184, 175] on h1 "/kickoff" at bounding box center [186, 178] width 52 height 6
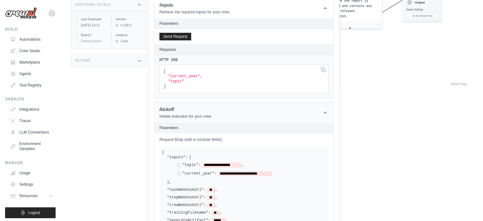
scroll to position [140, 0]
click at [215, 162] on span "**********" at bounding box center [221, 164] width 39 height 5
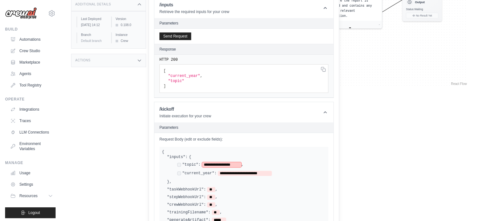
click at [215, 162] on span "**********" at bounding box center [221, 164] width 39 height 5
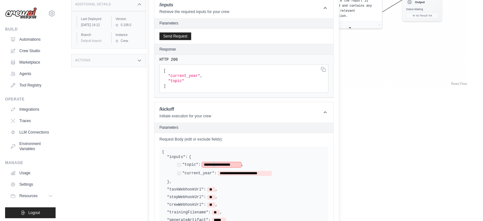
click at [215, 162] on span "**********" at bounding box center [221, 164] width 39 height 5
click at [226, 171] on span "**********" at bounding box center [245, 173] width 54 height 5
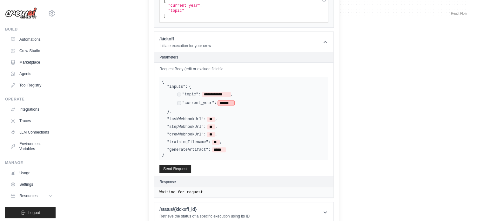
scroll to position [215, 0]
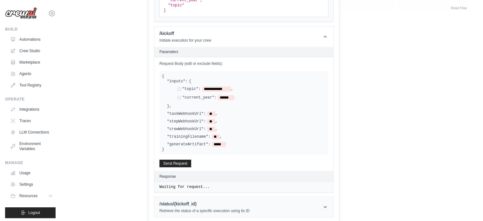
click at [244, 204] on h1 "/status/{kickoff_id}" at bounding box center [205, 204] width 90 height 6
click at [184, 161] on button "Send Request" at bounding box center [176, 163] width 32 height 8
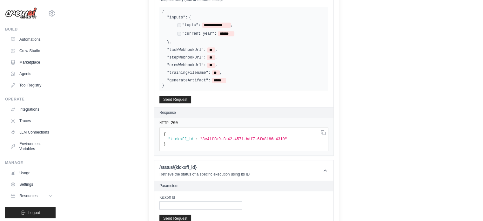
scroll to position [293, 0]
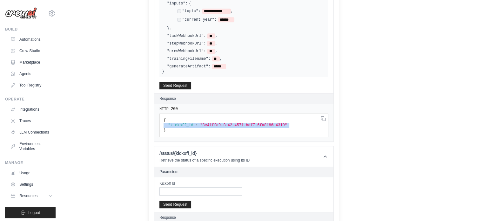
drag, startPoint x: 200, startPoint y: 124, endPoint x: 275, endPoint y: 122, distance: 75.0
copy span "3c41ffa9-fa42-4571-bdf7-6fa8186e4310"
click at [178, 188] on input "Kickoff Id" at bounding box center [201, 191] width 83 height 8
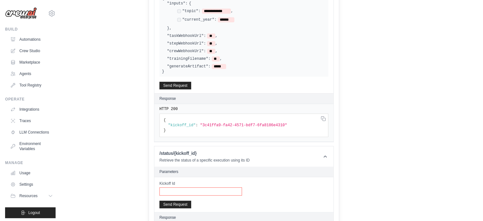
paste input "**********"
type input "**********"
click at [176, 201] on button "Send Request" at bounding box center [176, 204] width 32 height 8
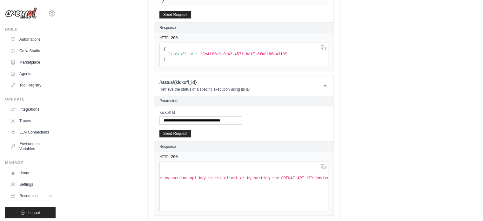
scroll to position [0, 0]
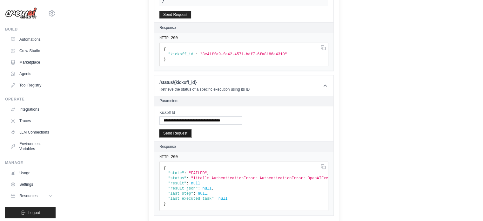
click at [185, 131] on button "Send Request" at bounding box center [176, 133] width 32 height 8
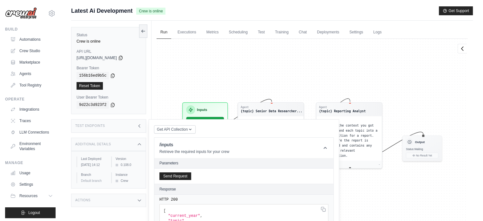
click at [146, 124] on div "Test Endpoints" at bounding box center [108, 125] width 75 height 13
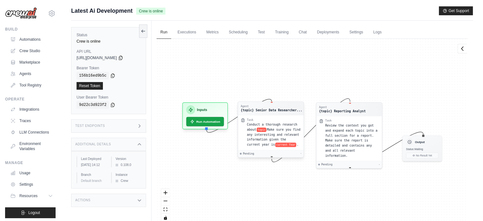
click at [279, 141] on div "Conduct a thorough research about topic Make sure you find any interesting and …" at bounding box center [274, 134] width 54 height 25
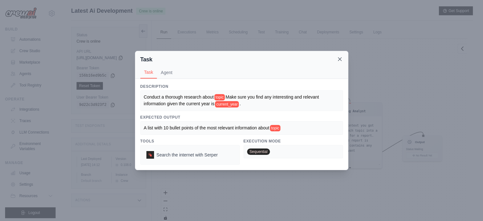
click at [343, 59] on icon at bounding box center [340, 59] width 6 height 6
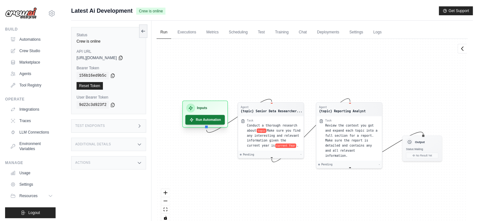
click at [193, 122] on button "Run Automation" at bounding box center [206, 120] width 40 height 10
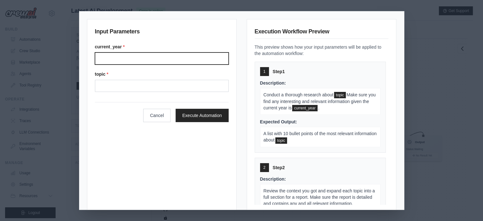
click at [172, 60] on input "Current year" at bounding box center [162, 58] width 134 height 12
type input "****"
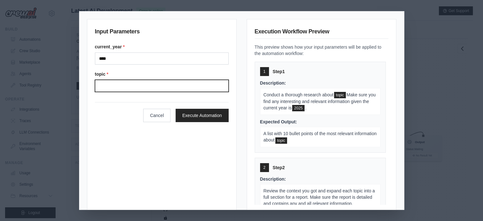
click at [132, 85] on input "Topic" at bounding box center [162, 86] width 134 height 12
type input "**********"
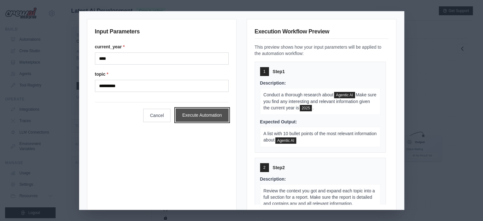
click at [193, 116] on button "Execute Automation" at bounding box center [202, 114] width 53 height 13
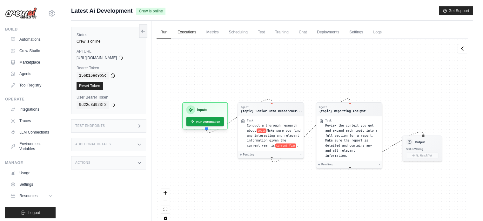
click at [194, 36] on link "Executions" at bounding box center [187, 32] width 26 height 13
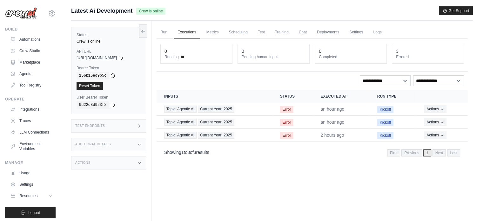
click at [406, 52] on div "3" at bounding box center [428, 51] width 64 height 6
click at [42, 39] on link "Automations" at bounding box center [32, 39] width 48 height 10
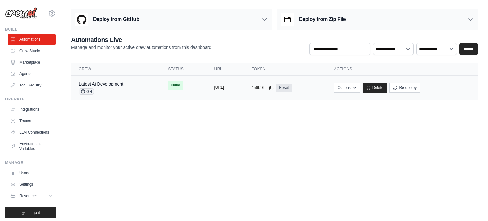
click at [224, 85] on button "https://latest-ai-development-81892" at bounding box center [220, 87] width 10 height 5
click at [244, 92] on td "copied https://latest-ai-development-81892" at bounding box center [225, 88] width 37 height 24
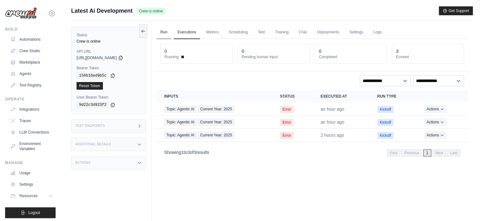
click at [158, 31] on link "Run" at bounding box center [164, 32] width 15 height 13
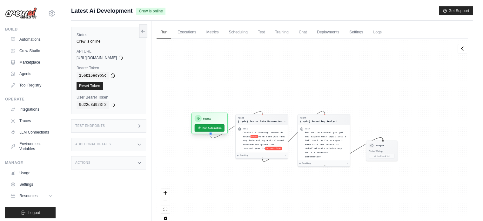
click at [210, 119] on h3 "Inputs" at bounding box center [207, 118] width 8 height 4
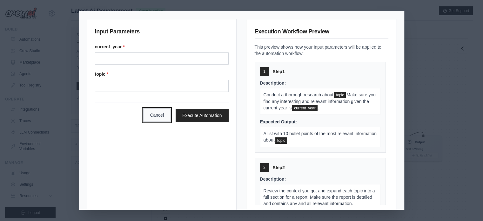
click at [158, 118] on button "Cancel" at bounding box center [156, 114] width 27 height 13
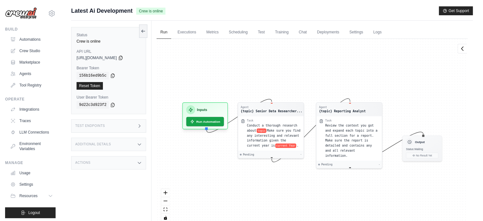
click at [97, 162] on div "Actions" at bounding box center [108, 162] width 75 height 13
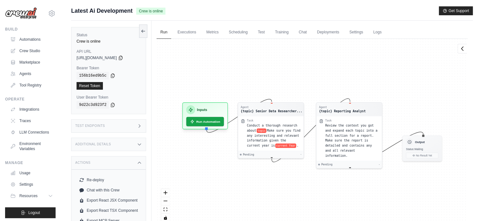
click at [97, 162] on div "Actions" at bounding box center [108, 162] width 75 height 13
